Goal: Transaction & Acquisition: Purchase product/service

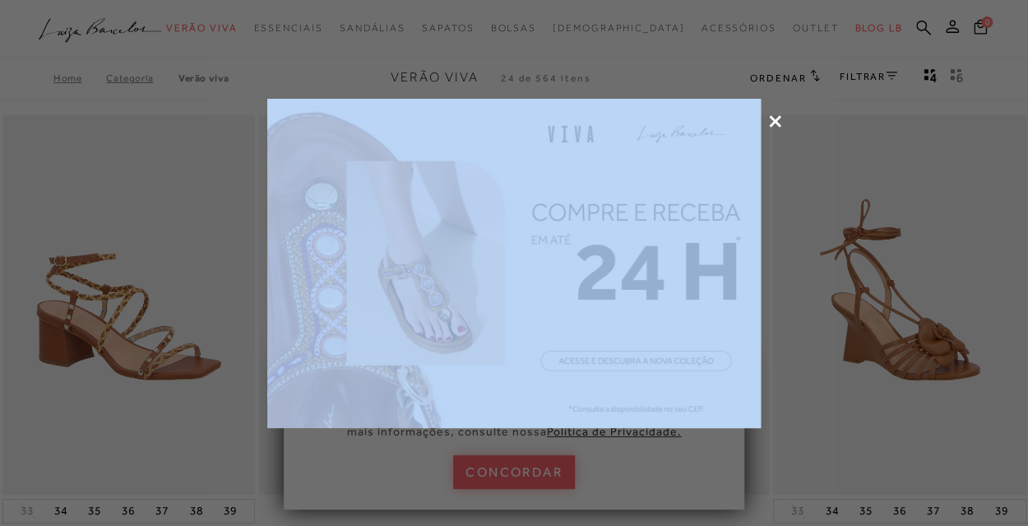
click at [777, 115] on icon at bounding box center [775, 121] width 12 height 12
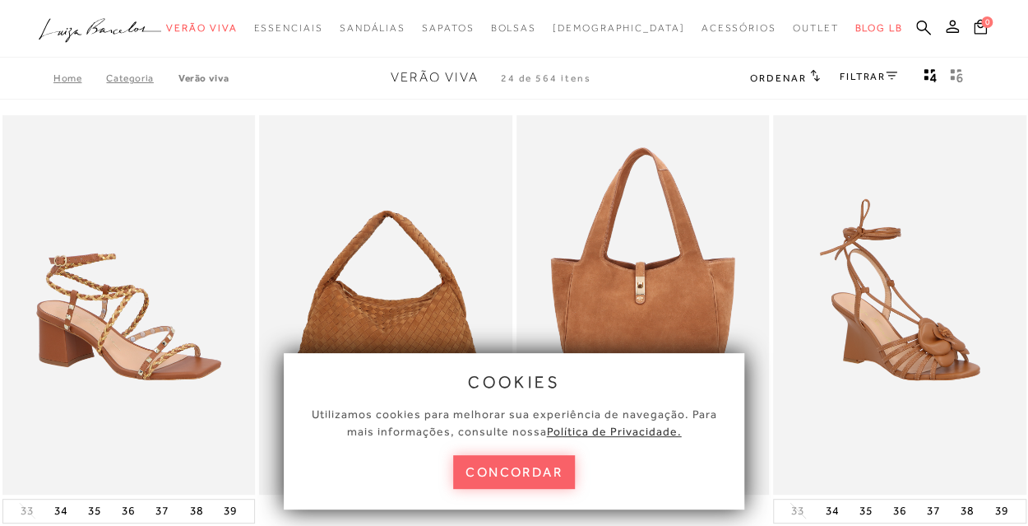
click at [137, 78] on link "Categoria" at bounding box center [142, 78] width 72 height 12
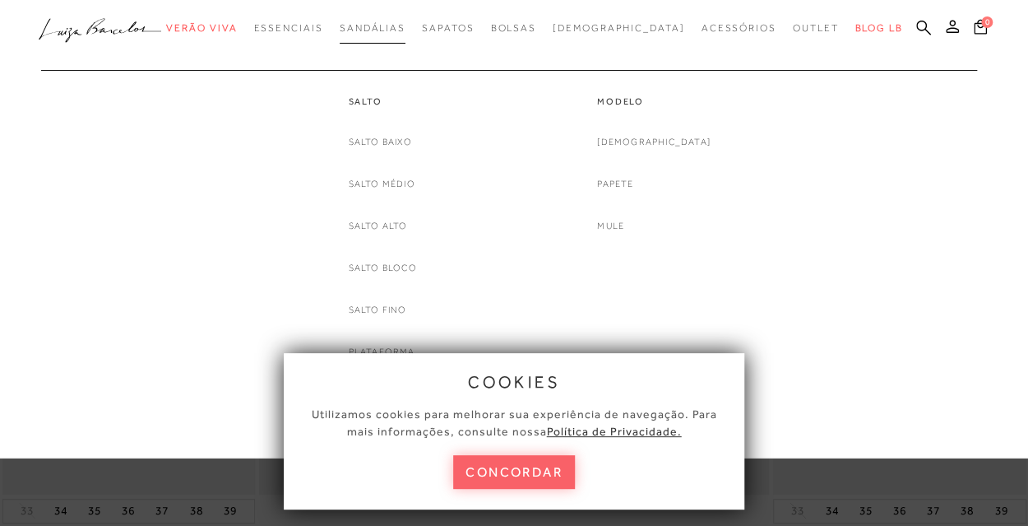
click at [406, 22] on span "Sandálias" at bounding box center [373, 28] width 66 height 12
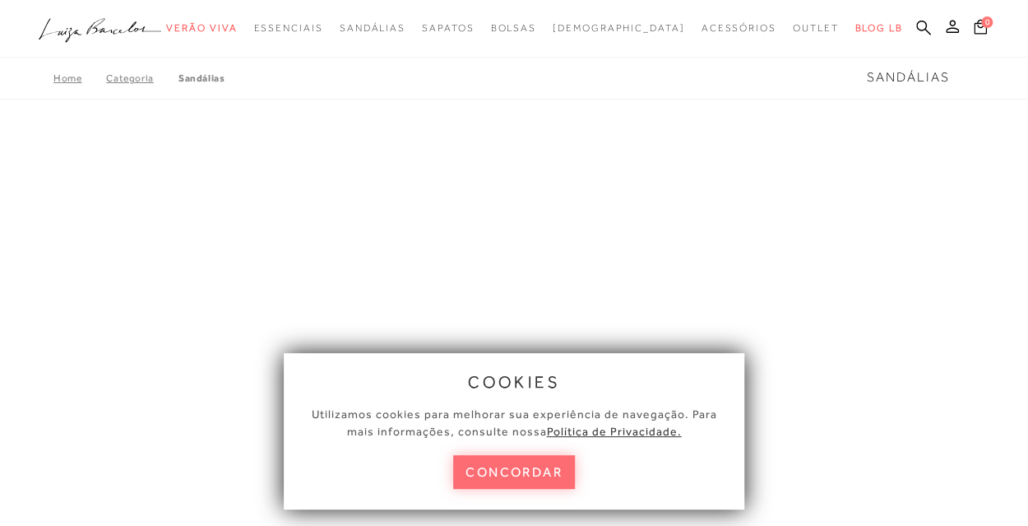
click at [531, 481] on button "concordar" at bounding box center [514, 472] width 122 height 34
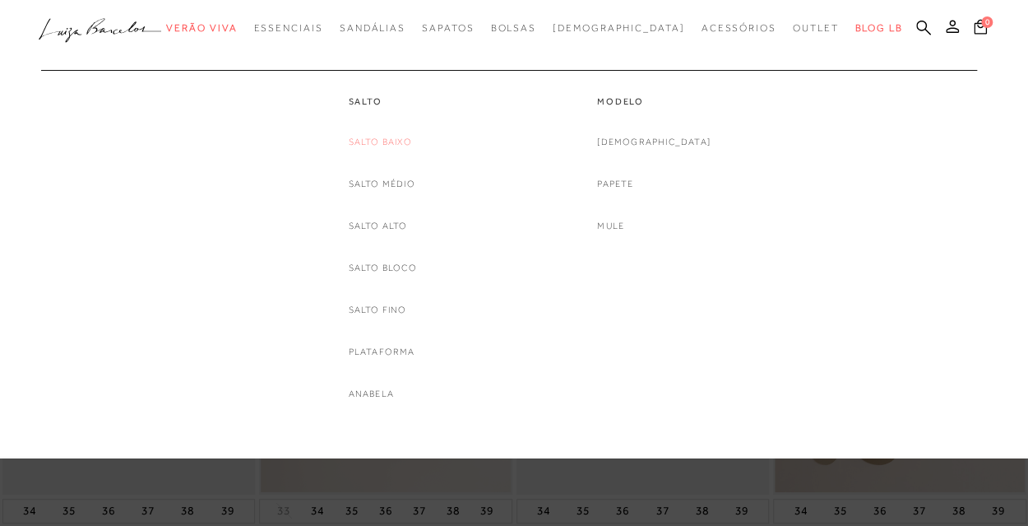
click at [395, 142] on link "Salto Baixo" at bounding box center [379, 141] width 63 height 17
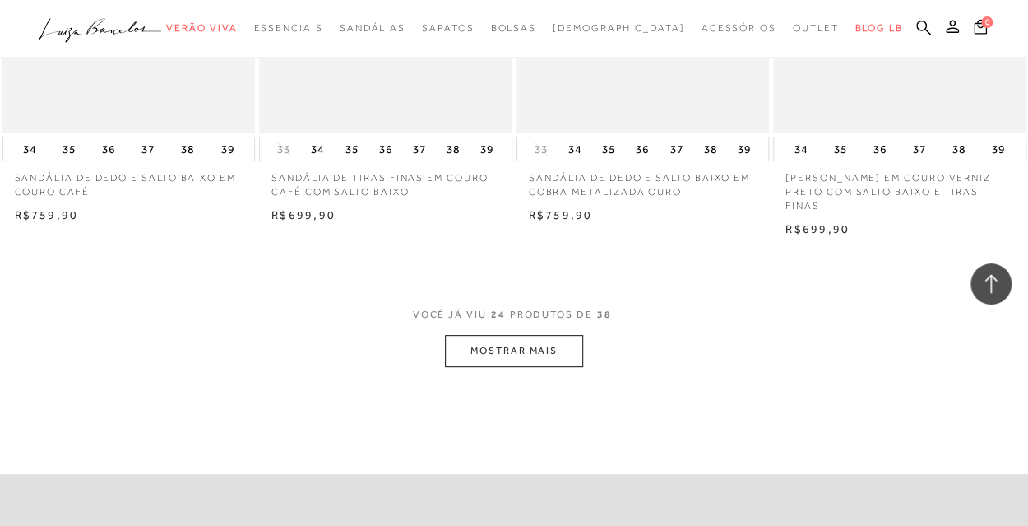
scroll to position [2860, 0]
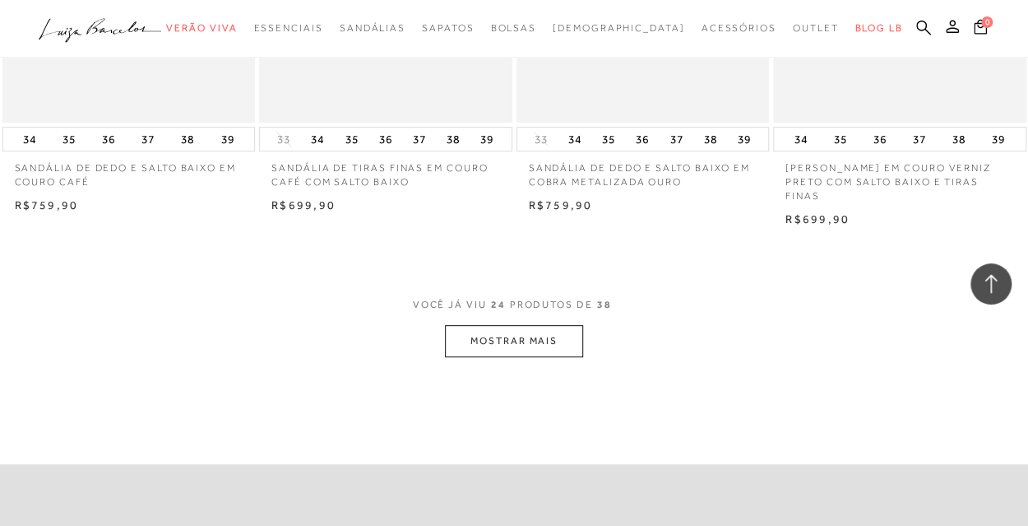
click at [518, 325] on button "MOSTRAR MAIS" at bounding box center [514, 341] width 138 height 32
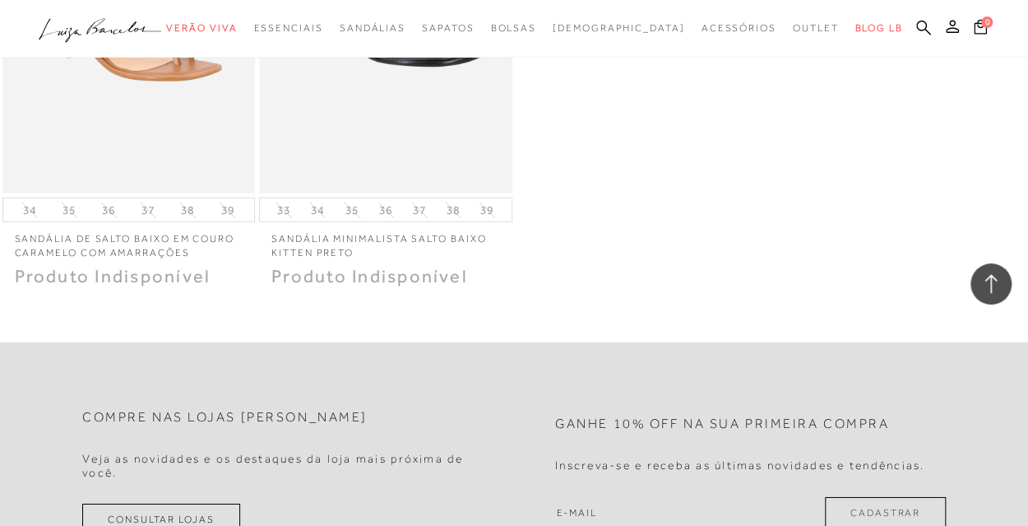
scroll to position [4812, 0]
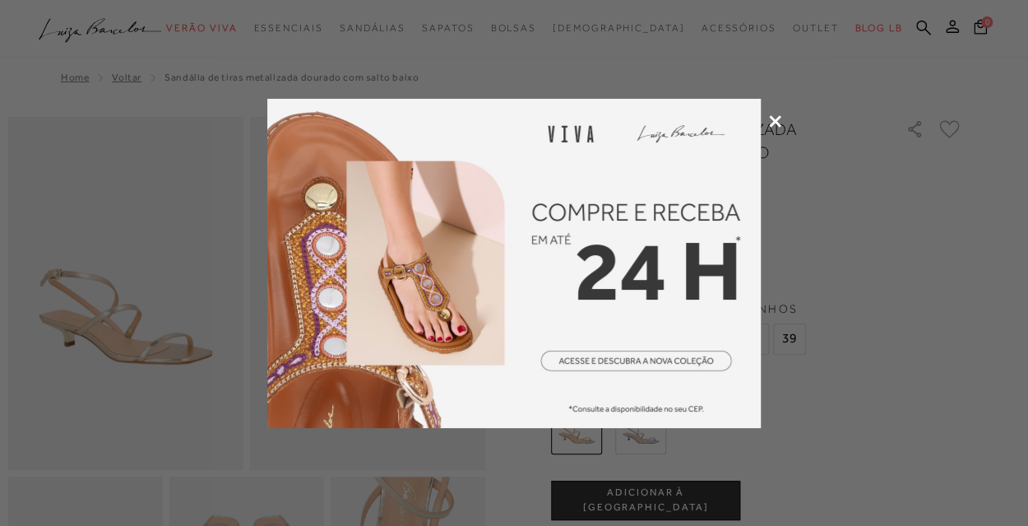
click at [775, 116] on icon at bounding box center [775, 121] width 12 height 12
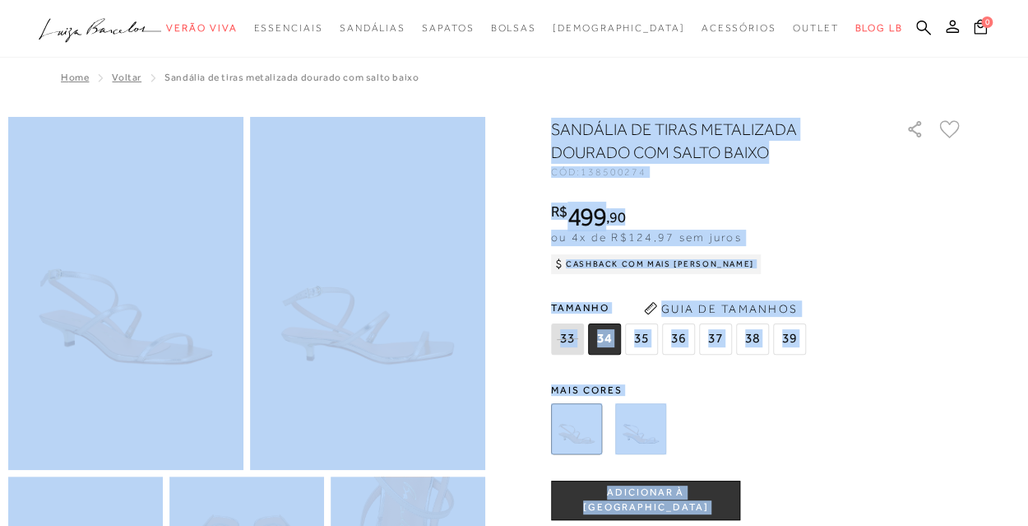
drag, startPoint x: 1028, startPoint y: 112, endPoint x: 1035, endPoint y: 127, distance: 16.2
click at [1028, 127] on html "Página de detalhes do produto de SANDÁLIA DE TIRAS METALIZADA DOURADO COM SALTO…" at bounding box center [514, 263] width 1028 height 526
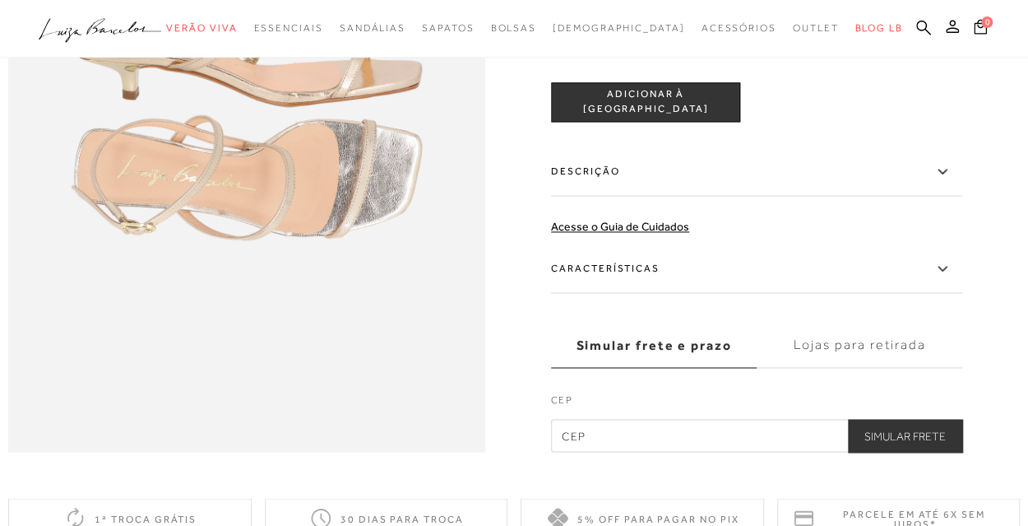
scroll to position [985, 0]
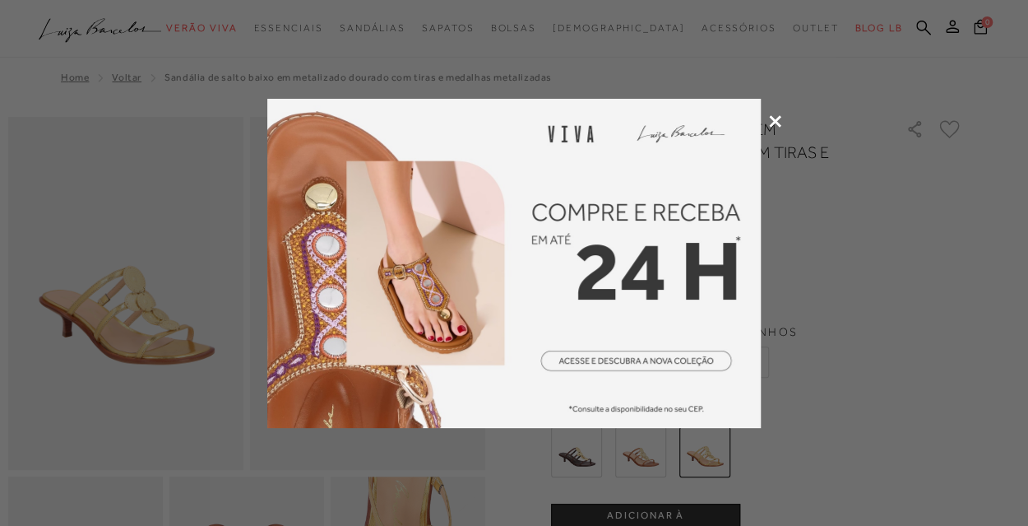
click at [771, 118] on icon at bounding box center [775, 121] width 12 height 12
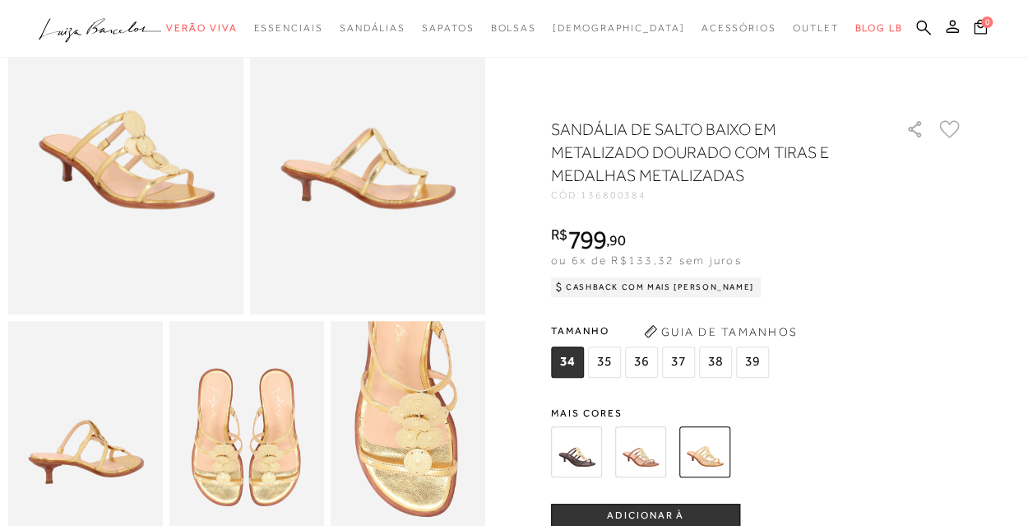
scroll to position [202, 0]
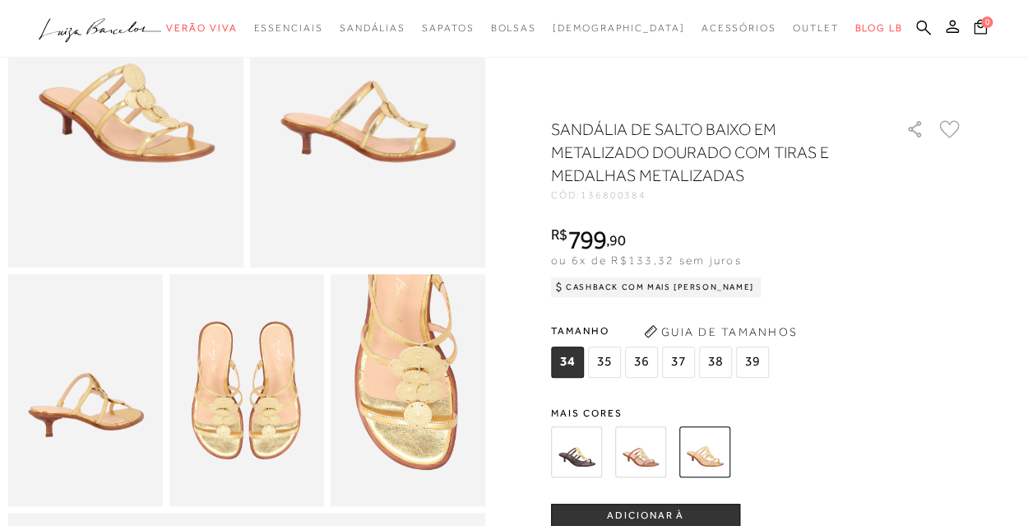
click at [260, 411] on img at bounding box center [246, 390] width 155 height 232
click at [134, 108] on img at bounding box center [125, 90] width 235 height 353
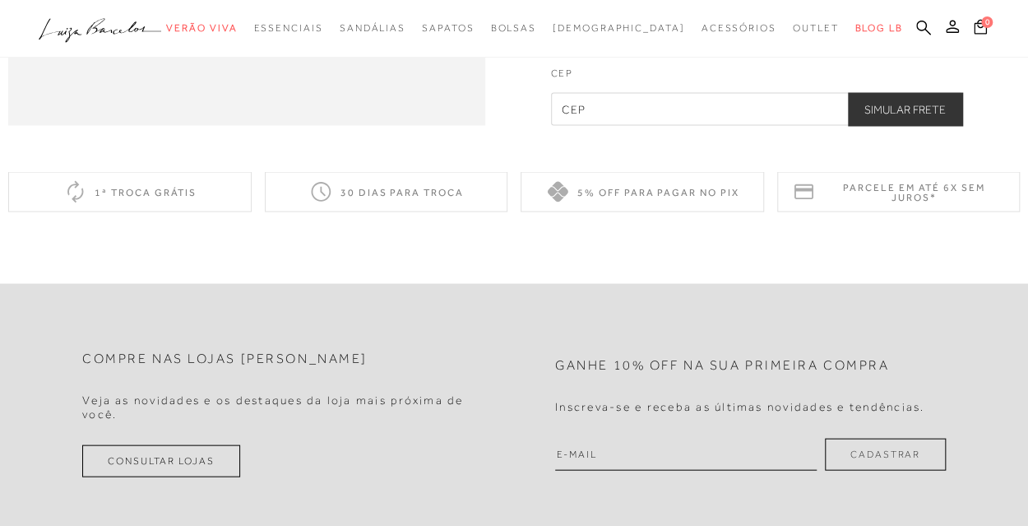
scroll to position [847, 0]
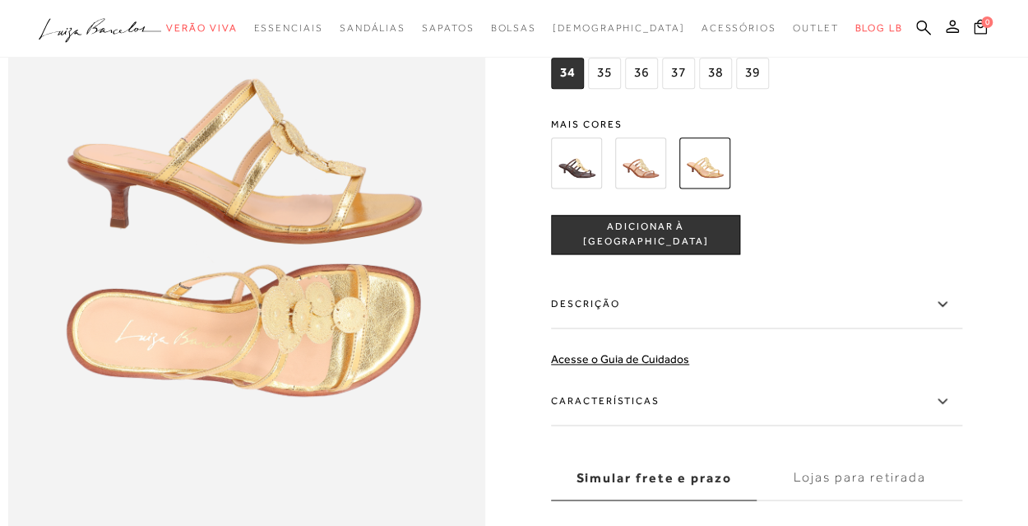
click at [638, 188] on img at bounding box center [640, 162] width 51 height 51
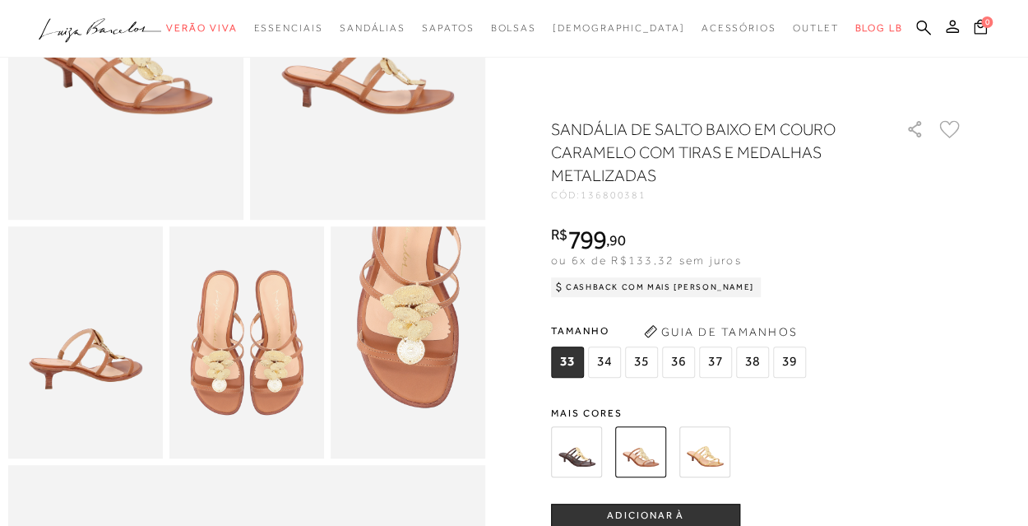
scroll to position [264, 0]
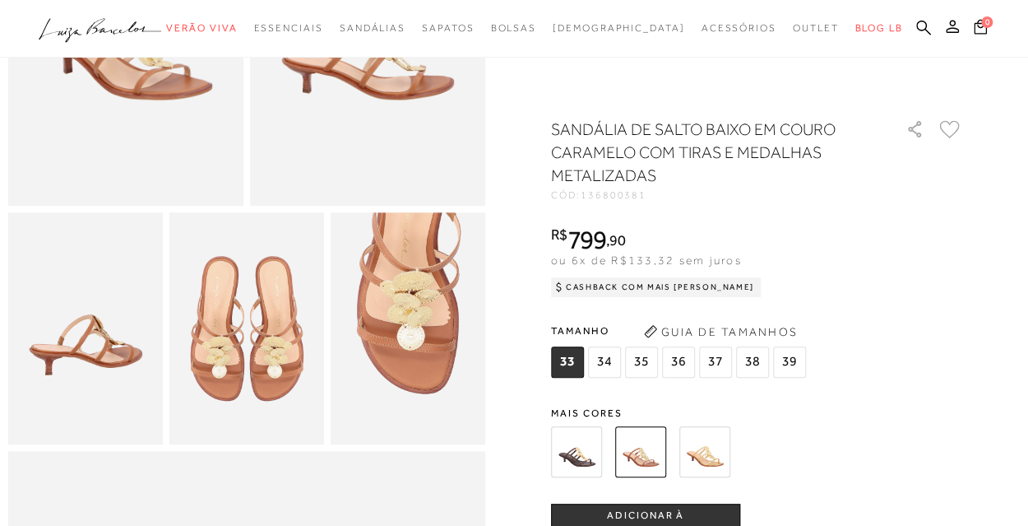
click at [590, 446] on img at bounding box center [576, 451] width 51 height 51
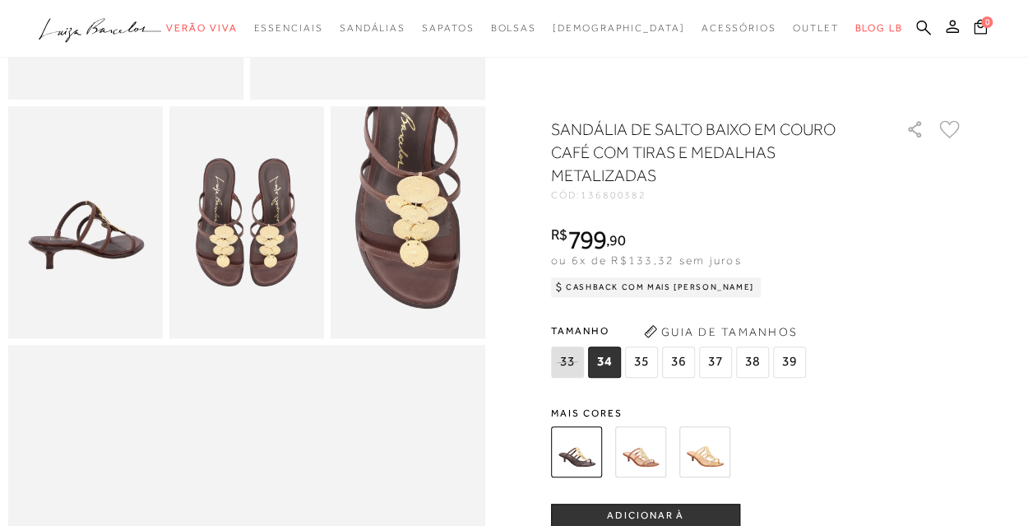
scroll to position [426, 0]
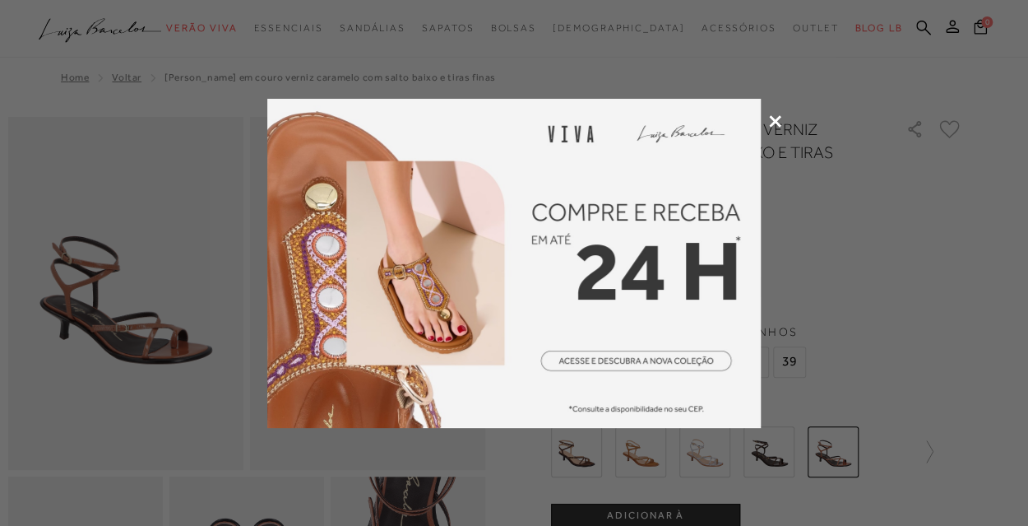
click at [776, 119] on icon at bounding box center [775, 121] width 12 height 12
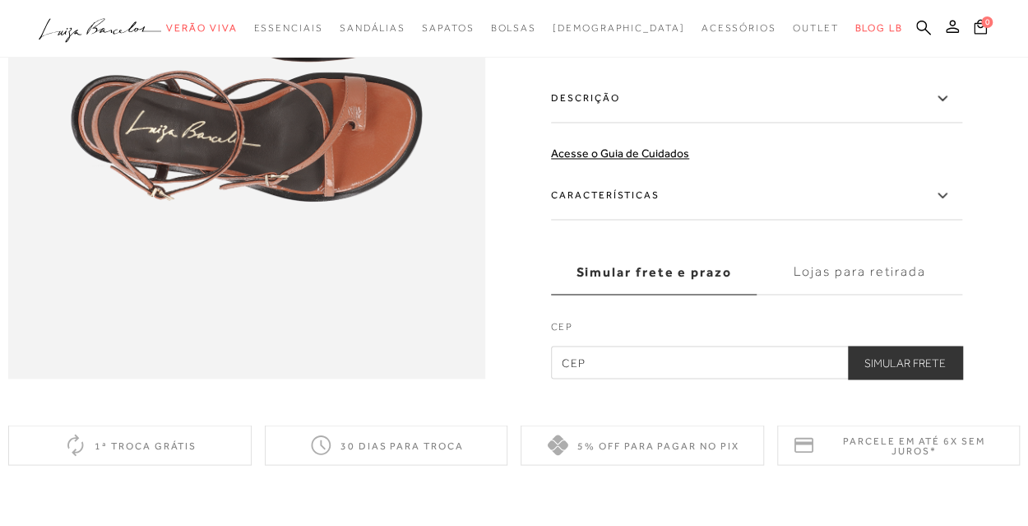
scroll to position [1061, 0]
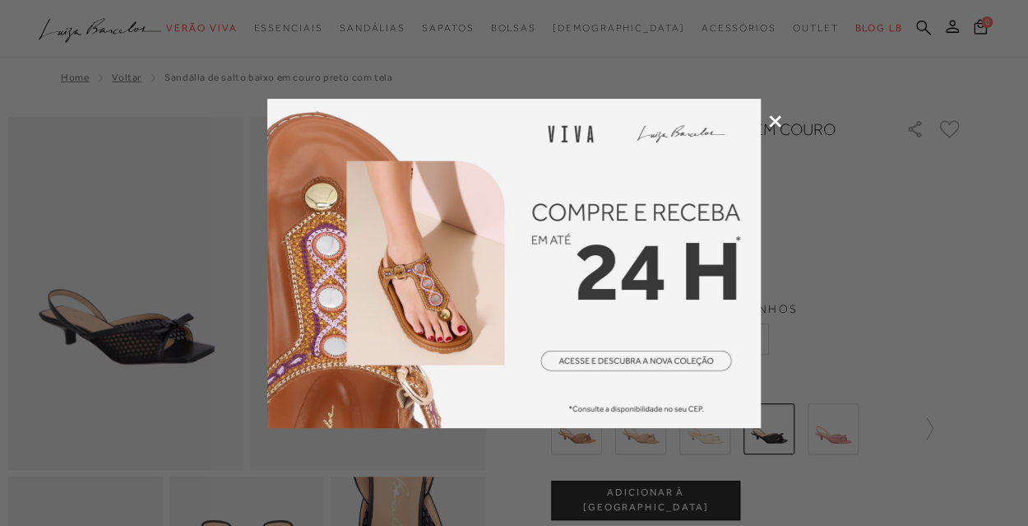
click at [777, 115] on icon at bounding box center [775, 121] width 12 height 12
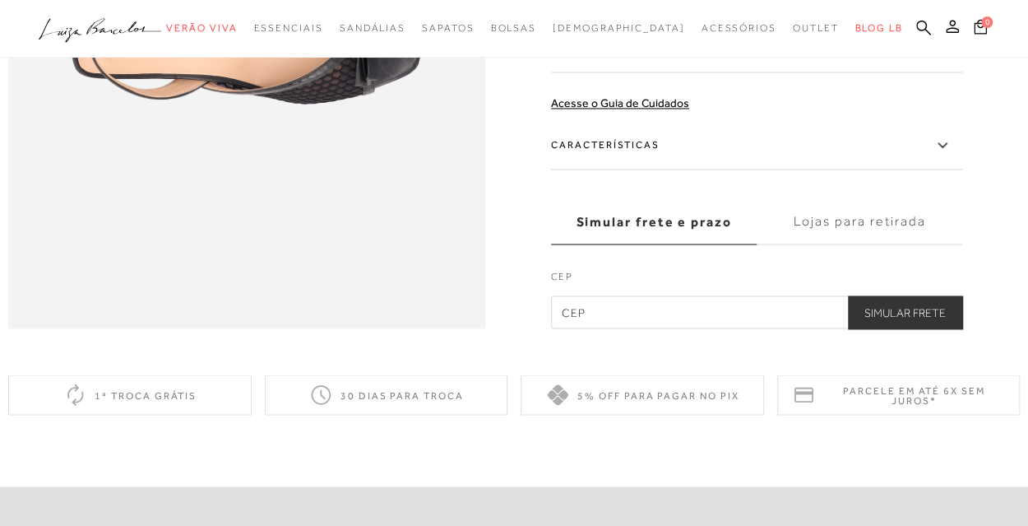
scroll to position [1125, 0]
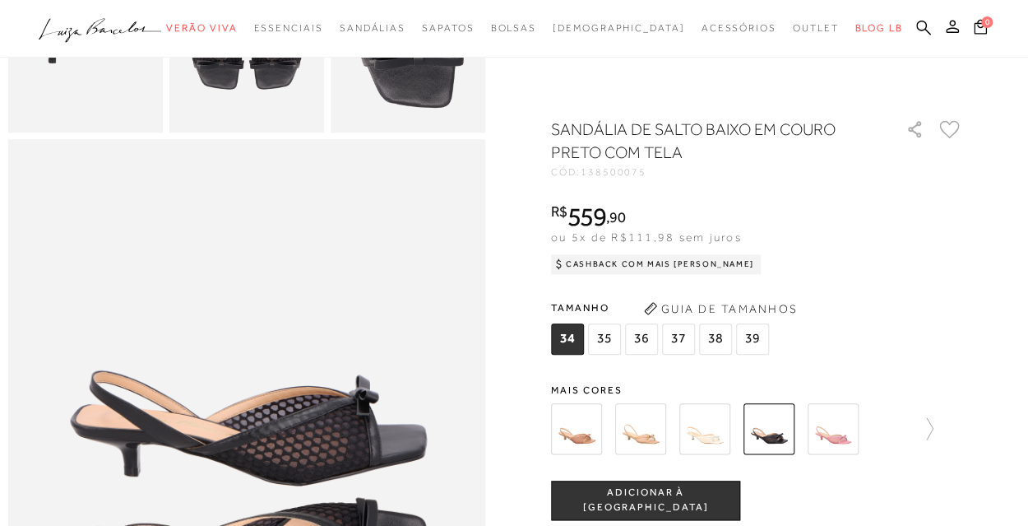
scroll to position [570, 0]
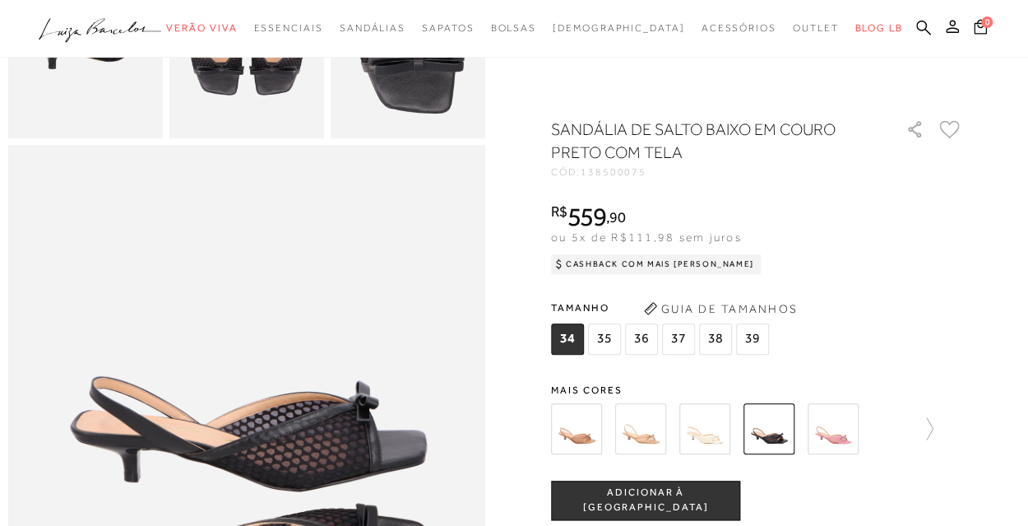
click at [647, 426] on img at bounding box center [640, 428] width 51 height 51
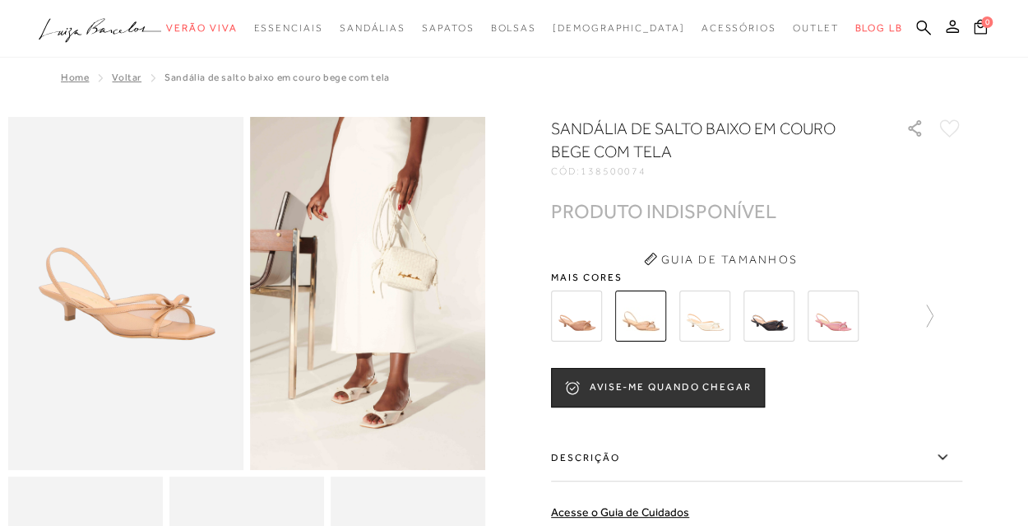
click at [395, 384] on img at bounding box center [367, 293] width 235 height 353
click at [419, 438] on img at bounding box center [367, 293] width 235 height 353
click at [568, 317] on img at bounding box center [576, 315] width 51 height 51
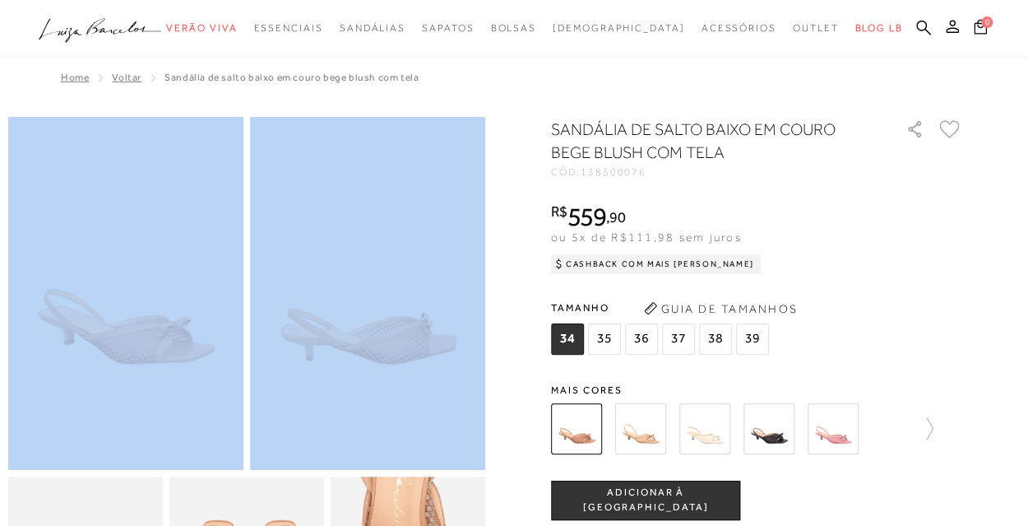
drag, startPoint x: 1028, startPoint y: 123, endPoint x: 1027, endPoint y: 182, distance: 58.4
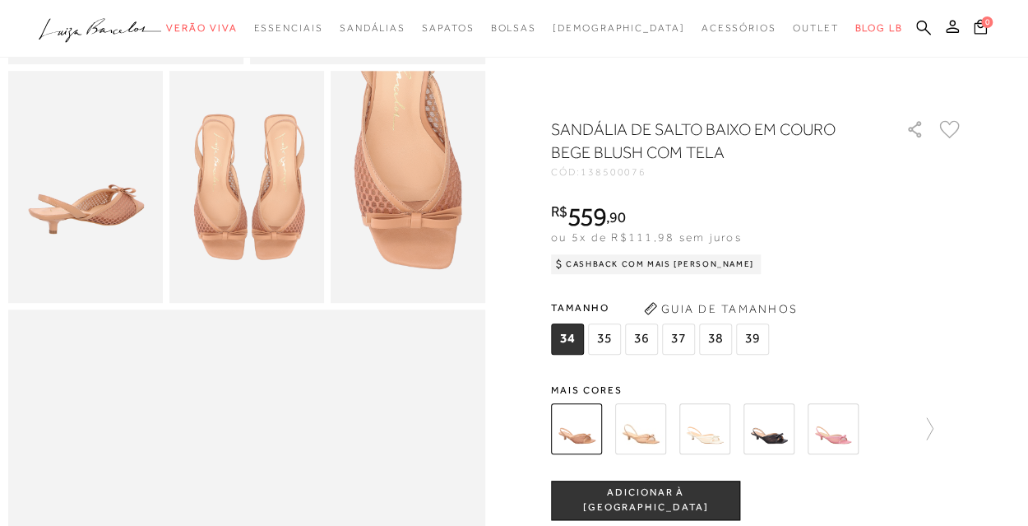
scroll to position [409, 0]
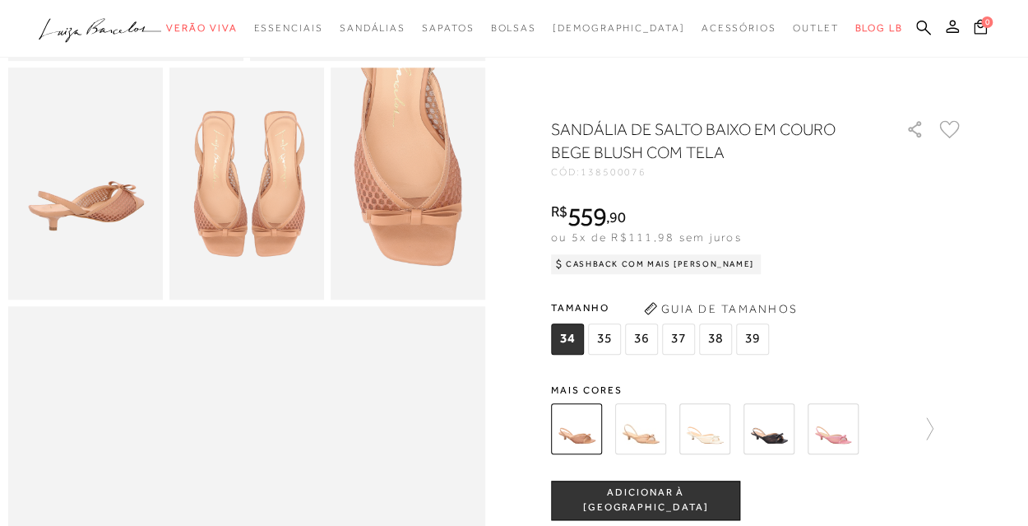
click at [267, 227] on img at bounding box center [246, 183] width 155 height 232
click at [631, 429] on img at bounding box center [640, 428] width 51 height 51
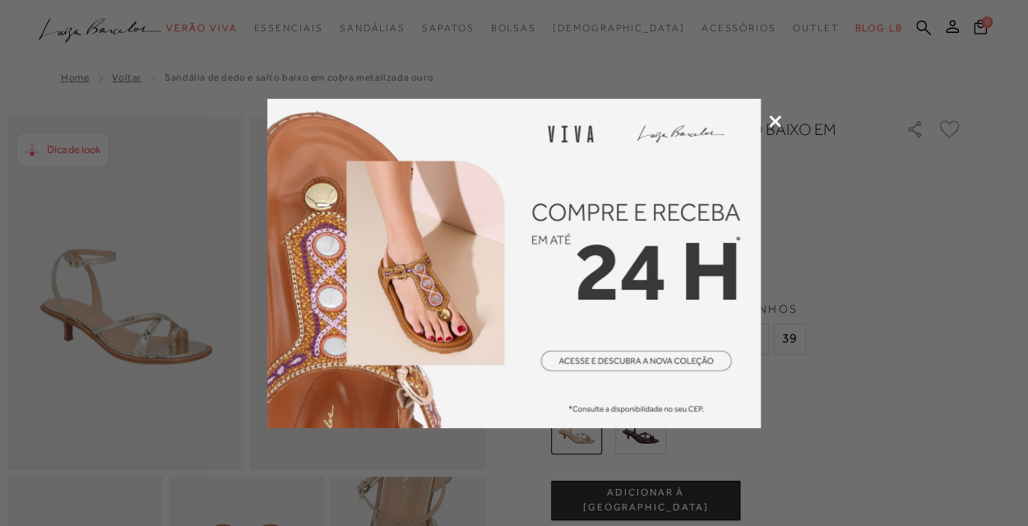
click at [777, 112] on div at bounding box center [514, 263] width 1028 height 526
click at [777, 120] on icon at bounding box center [775, 121] width 12 height 12
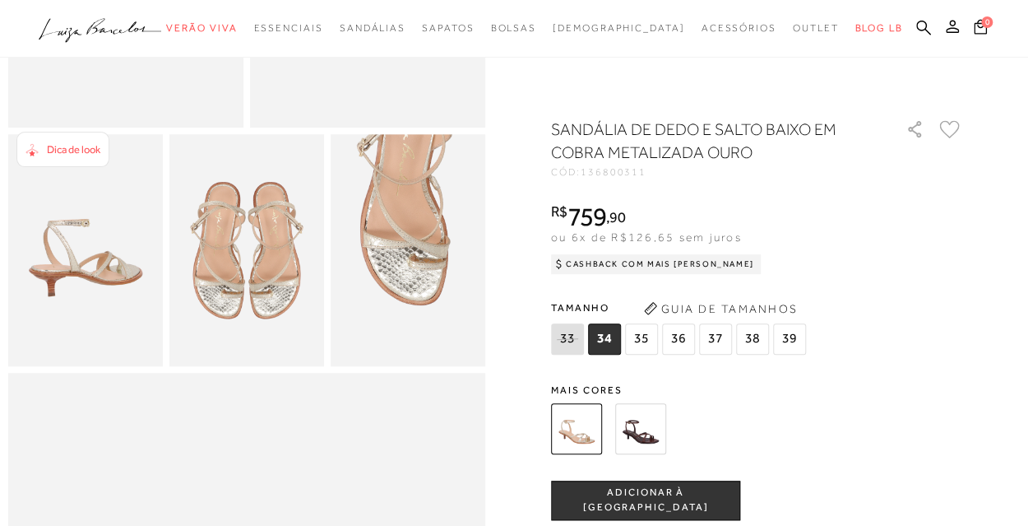
scroll to position [350, 0]
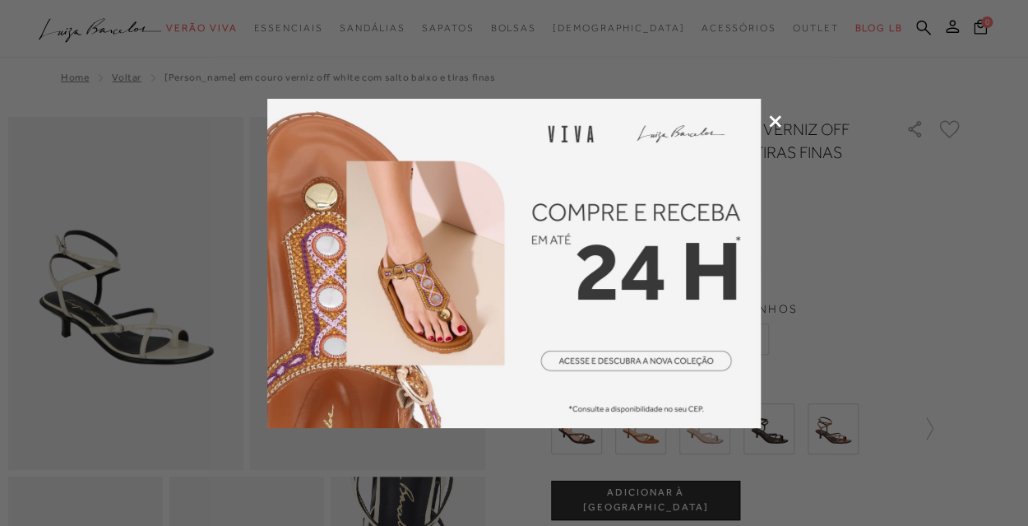
click at [778, 122] on icon at bounding box center [775, 121] width 12 height 12
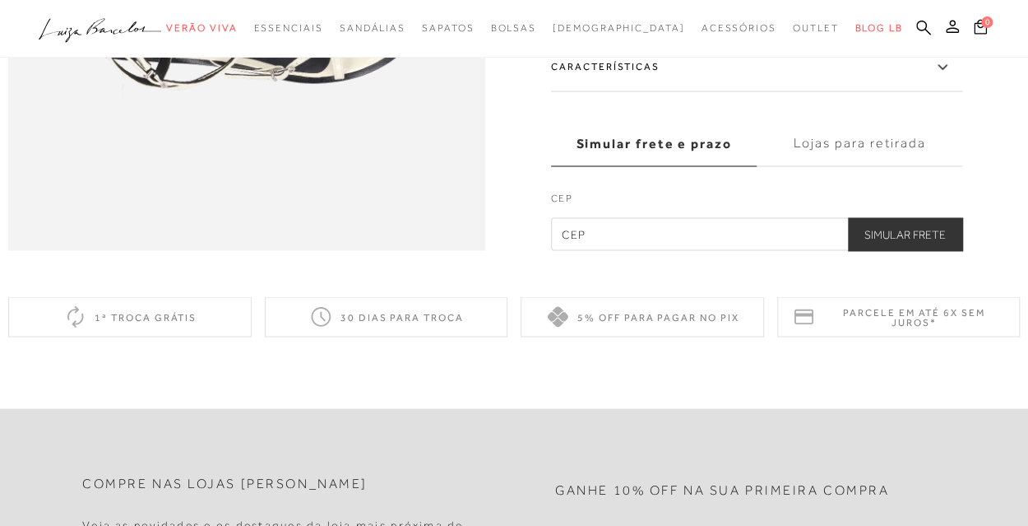
scroll to position [891, 0]
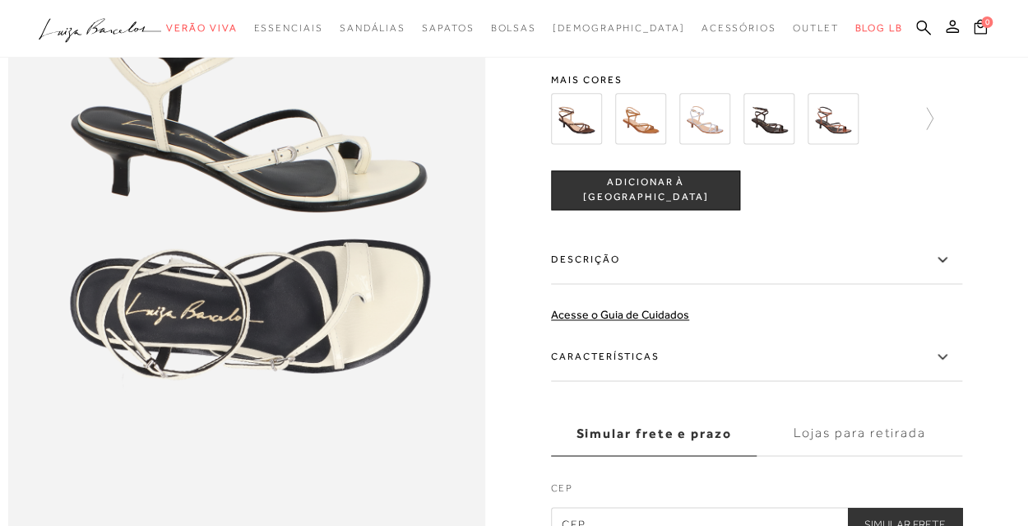
click at [643, 284] on label "Descrição" at bounding box center [756, 260] width 411 height 48
click at [0, 0] on input "Descrição" at bounding box center [0, 0] width 0 height 0
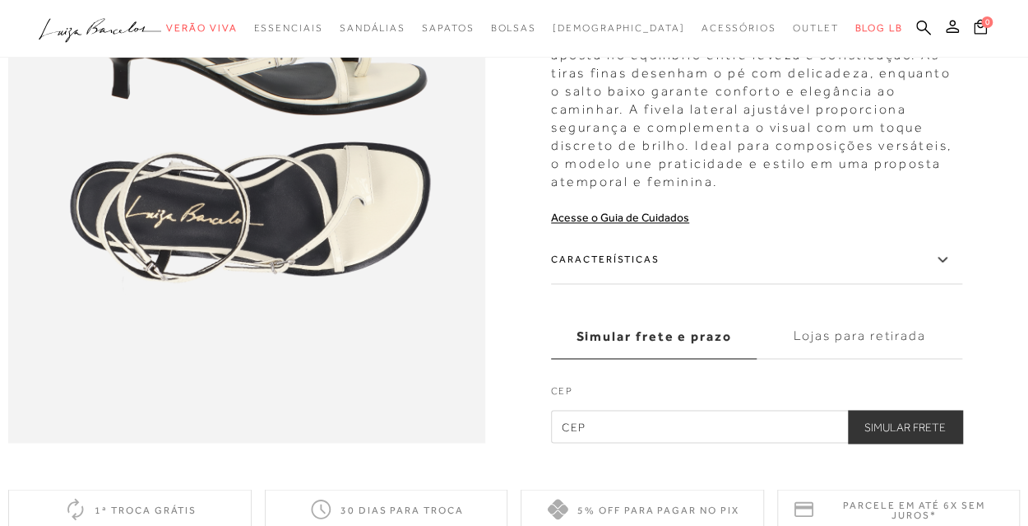
scroll to position [997, 0]
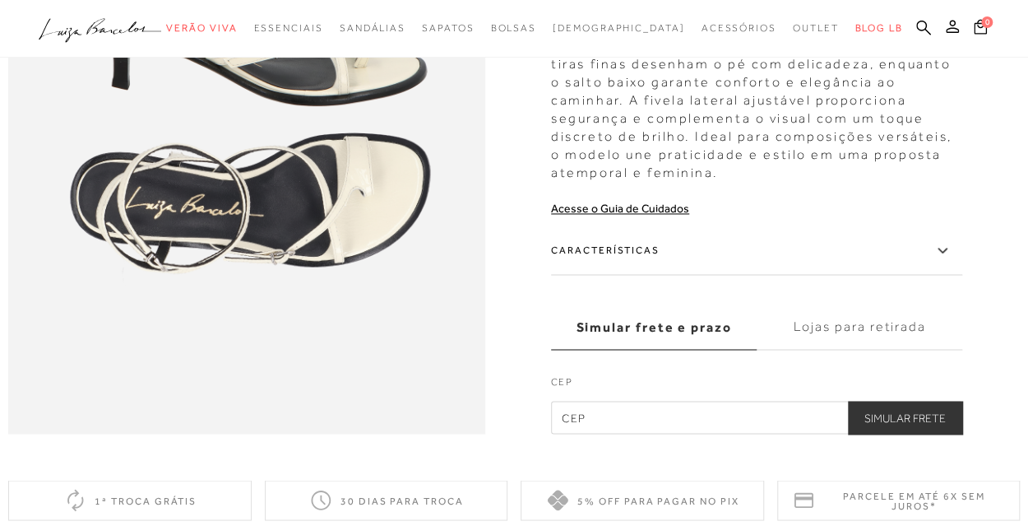
click at [757, 275] on label "Características" at bounding box center [756, 251] width 411 height 48
click at [0, 0] on input "Características" at bounding box center [0, 0] width 0 height 0
